Goal: Information Seeking & Learning: Check status

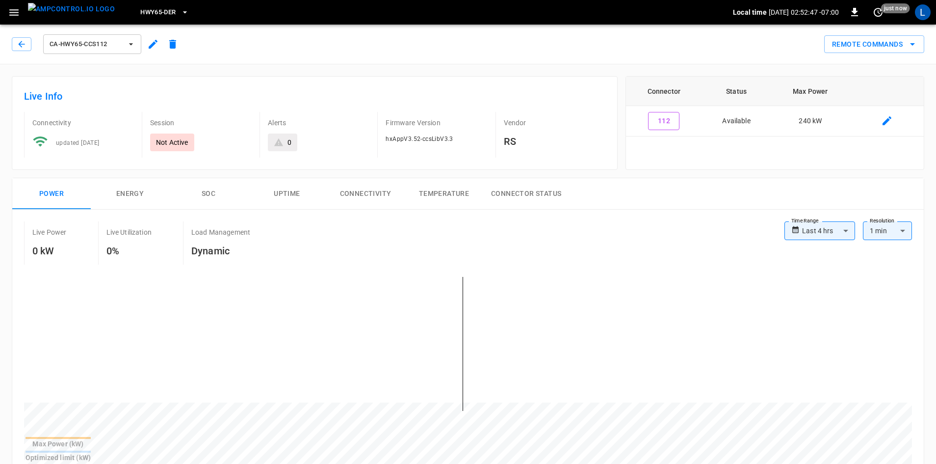
click at [155, 14] on span "HWY65-DER" at bounding box center [157, 12] width 35 height 11
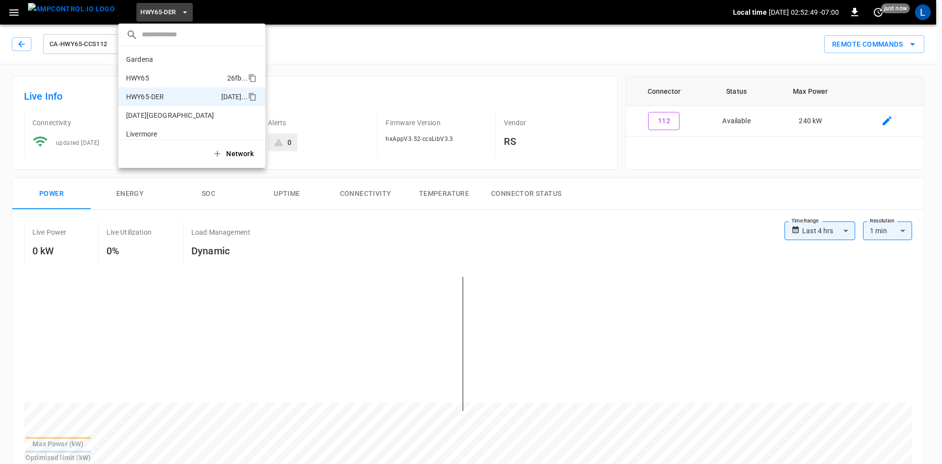
click at [159, 77] on li "HWY65 26fb ..." at bounding box center [191, 78] width 147 height 19
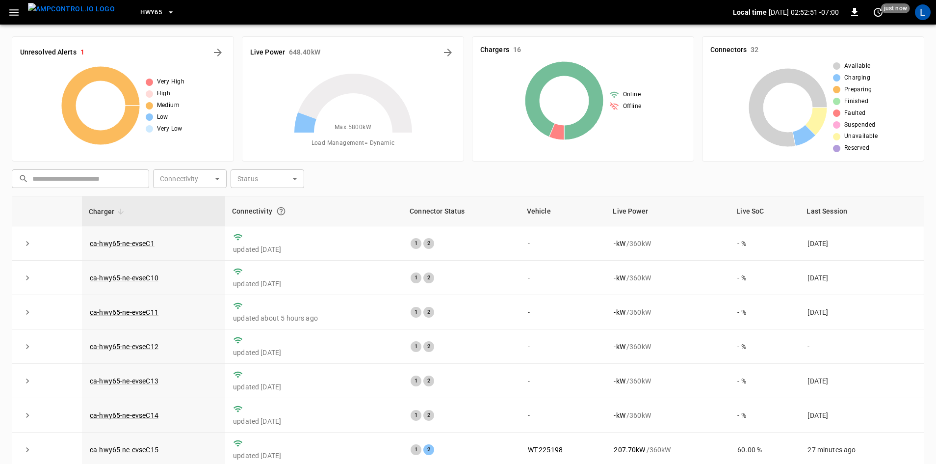
click at [13, 12] on icon "button" at bounding box center [13, 12] width 9 height 6
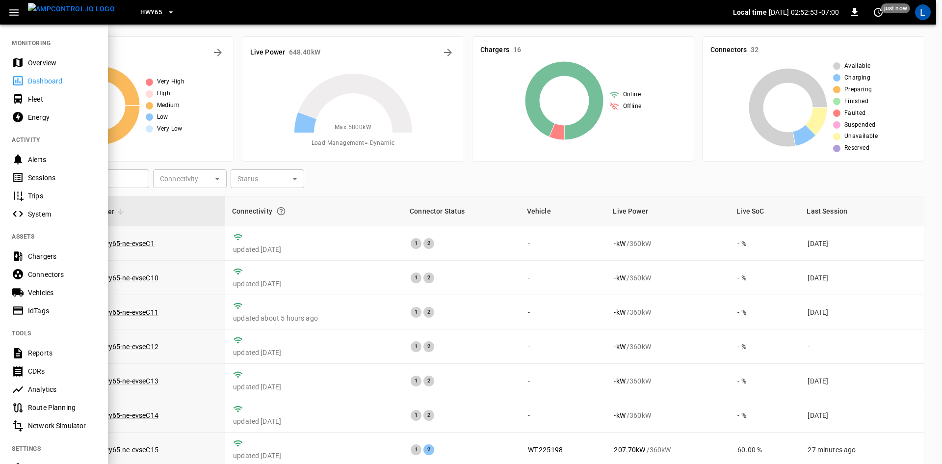
click at [56, 181] on div "Sessions" at bounding box center [62, 178] width 68 height 10
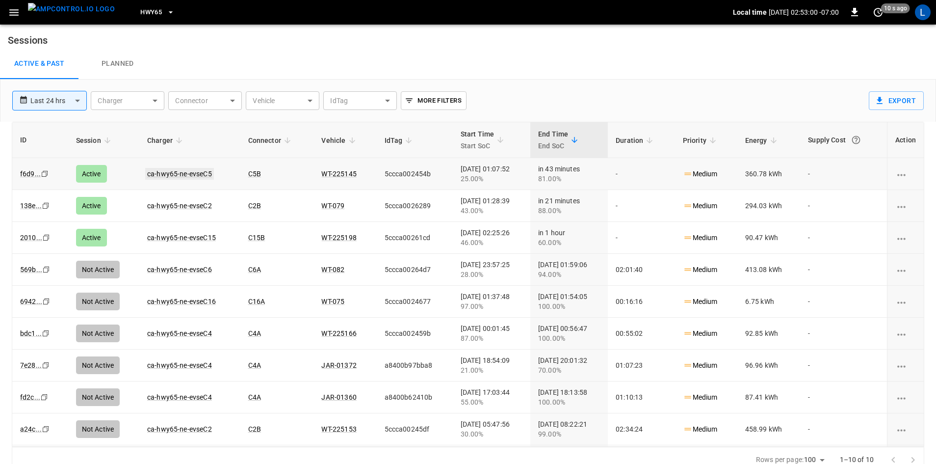
click at [165, 171] on link "ca-hwy65-ne-evseC5" at bounding box center [179, 174] width 69 height 12
click at [196, 205] on link "ca-hwy65-ne-evseC2" at bounding box center [179, 206] width 69 height 12
click at [177, 237] on link "ca-hwy65-ne-evseC15" at bounding box center [181, 238] width 73 height 12
